Goal: Obtain resource: Download file/media

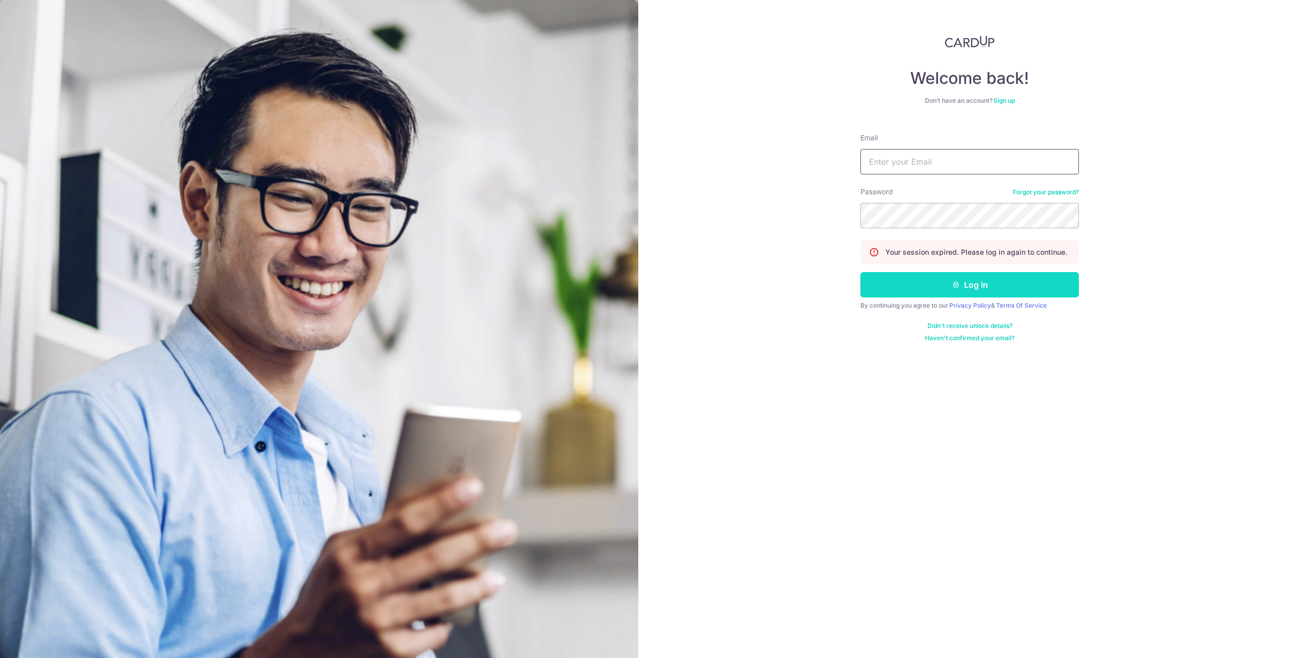
type input "[PERSON_NAME][EMAIL_ADDRESS][PERSON_NAME][DOMAIN_NAME]"
click at [1008, 289] on button "Log in" at bounding box center [969, 284] width 219 height 25
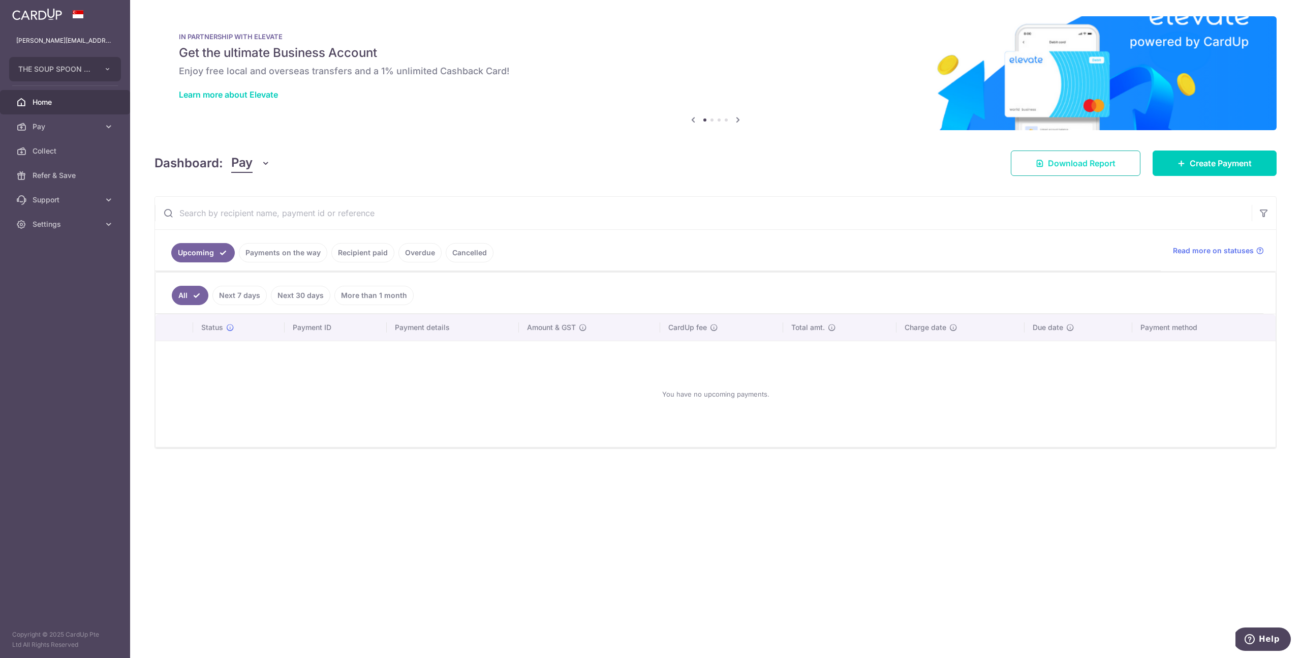
click at [1113, 162] on span "Download Report" at bounding box center [1082, 163] width 68 height 12
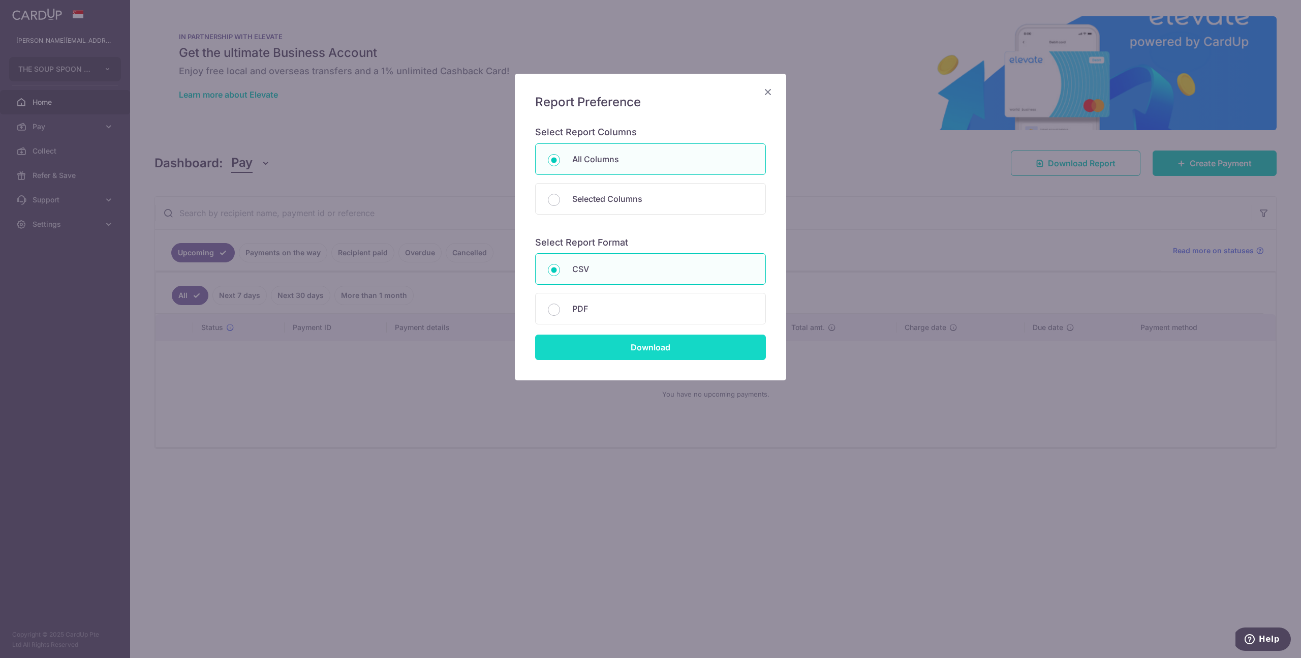
click at [633, 348] on input "Download" at bounding box center [650, 346] width 231 height 25
